Goal: Task Accomplishment & Management: Use online tool/utility

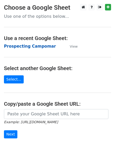
click at [41, 46] on strong "Prospecting Campomar" at bounding box center [30, 46] width 52 height 5
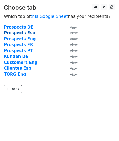
click at [26, 33] on strong "Prospects Esp" at bounding box center [19, 33] width 31 height 5
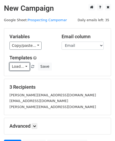
click at [23, 67] on link "Load..." at bounding box center [19, 67] width 20 height 8
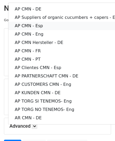
click at [54, 25] on link "AP CMN - Esp" at bounding box center [67, 26] width 118 height 8
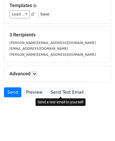
scroll to position [52, 0]
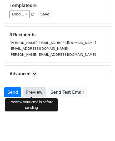
click at [36, 93] on link "Preview" at bounding box center [34, 93] width 23 height 10
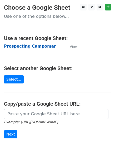
click at [24, 47] on strong "Prospecting Campomar" at bounding box center [30, 46] width 52 height 5
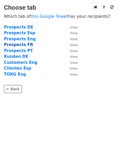
click at [20, 44] on strong "Prospects FR" at bounding box center [18, 44] width 29 height 5
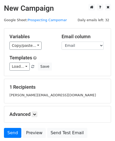
scroll to position [26, 0]
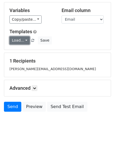
click at [25, 41] on link "Load..." at bounding box center [19, 40] width 20 height 8
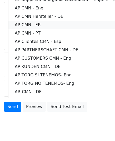
click at [28, 25] on link "AP CMN - FR" at bounding box center [67, 25] width 118 height 8
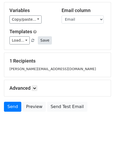
scroll to position [41, 0]
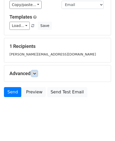
click at [36, 73] on icon at bounding box center [34, 73] width 3 height 3
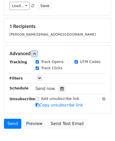
scroll to position [81, 0]
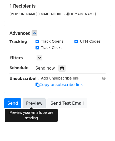
click at [31, 103] on link "Preview" at bounding box center [34, 104] width 23 height 10
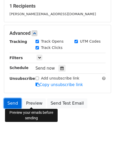
click at [15, 100] on link "Send" at bounding box center [12, 104] width 17 height 10
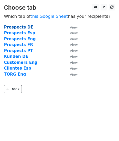
click at [23, 28] on strong "Prospects DE" at bounding box center [18, 27] width 29 height 5
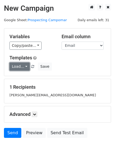
click at [24, 66] on link "Load..." at bounding box center [19, 67] width 20 height 8
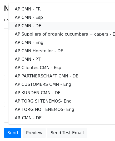
click at [44, 25] on link "AP CMN - DE" at bounding box center [67, 26] width 118 height 8
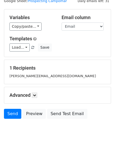
scroll to position [41, 0]
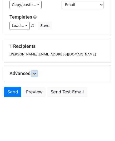
click at [36, 71] on link at bounding box center [34, 74] width 6 height 6
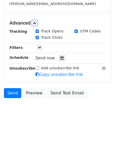
scroll to position [92, 0]
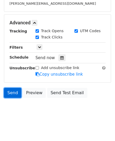
click at [9, 94] on link "Send" at bounding box center [12, 93] width 17 height 10
